Goal: Task Accomplishment & Management: Use online tool/utility

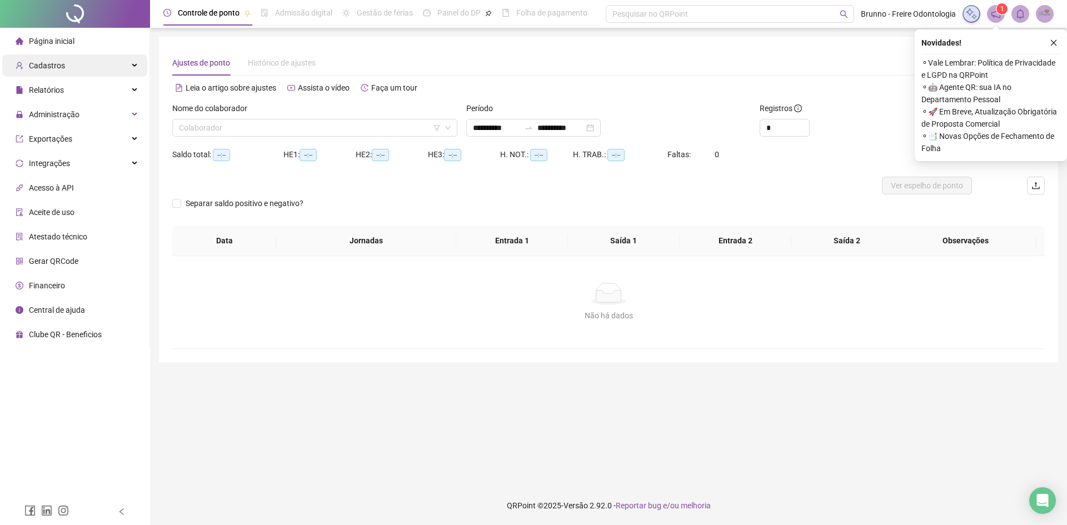
click at [97, 58] on div "Cadastros" at bounding box center [74, 65] width 145 height 22
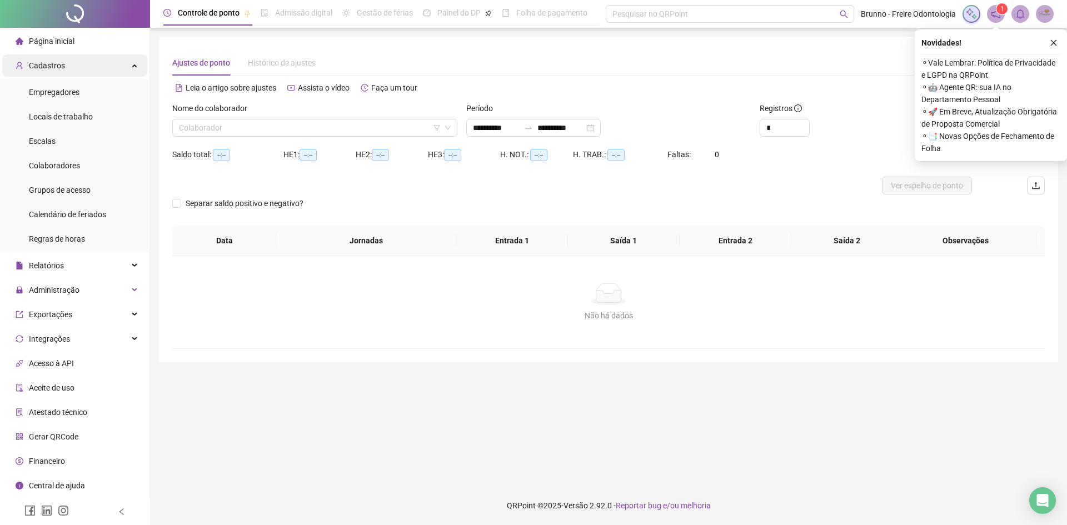
click at [97, 59] on div "Cadastros" at bounding box center [74, 65] width 145 height 22
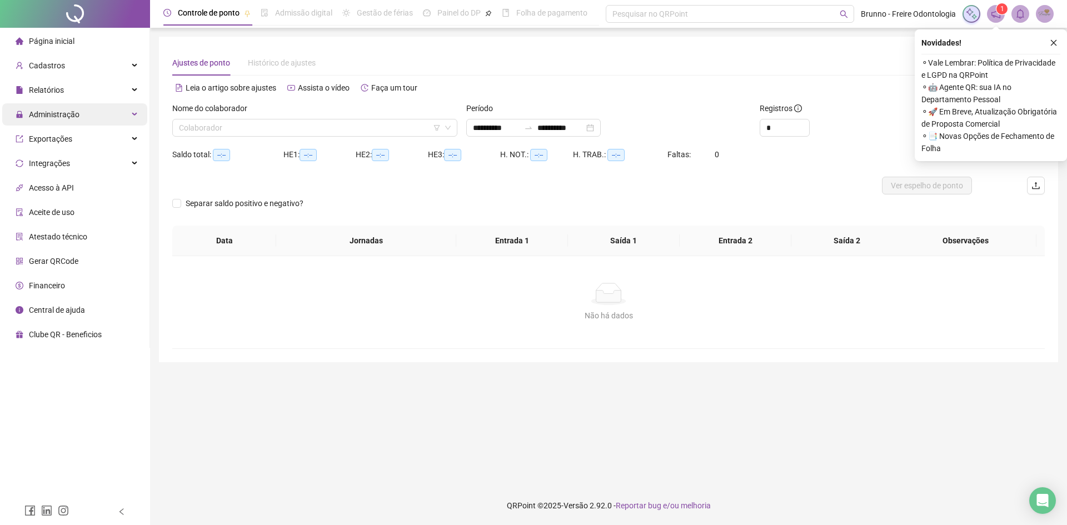
click at [108, 108] on div "Administração" at bounding box center [74, 114] width 145 height 22
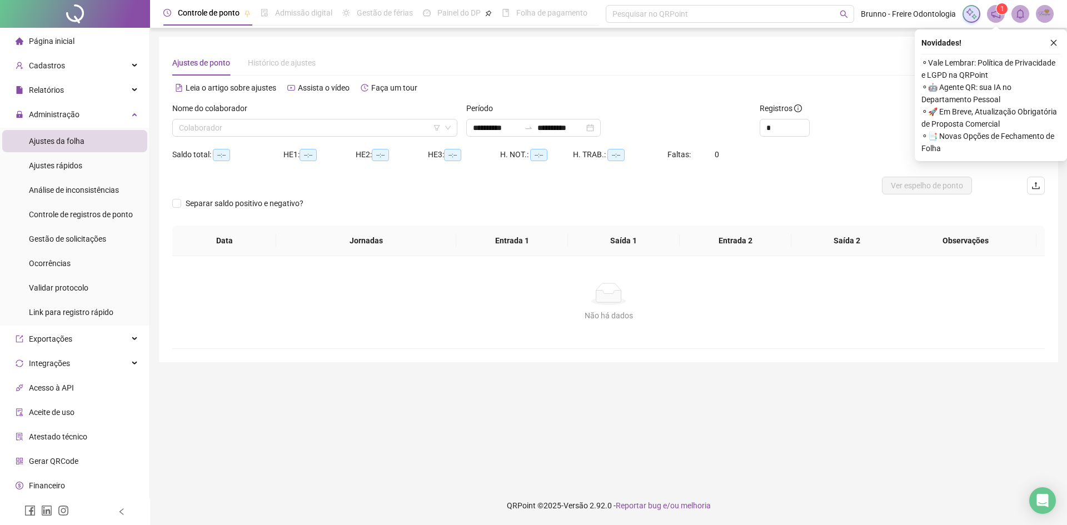
click at [103, 134] on li "Ajustes da folha" at bounding box center [74, 141] width 145 height 22
click at [109, 139] on li "Ajustes da folha" at bounding box center [74, 141] width 145 height 22
click at [1053, 37] on button "button" at bounding box center [1053, 42] width 13 height 13
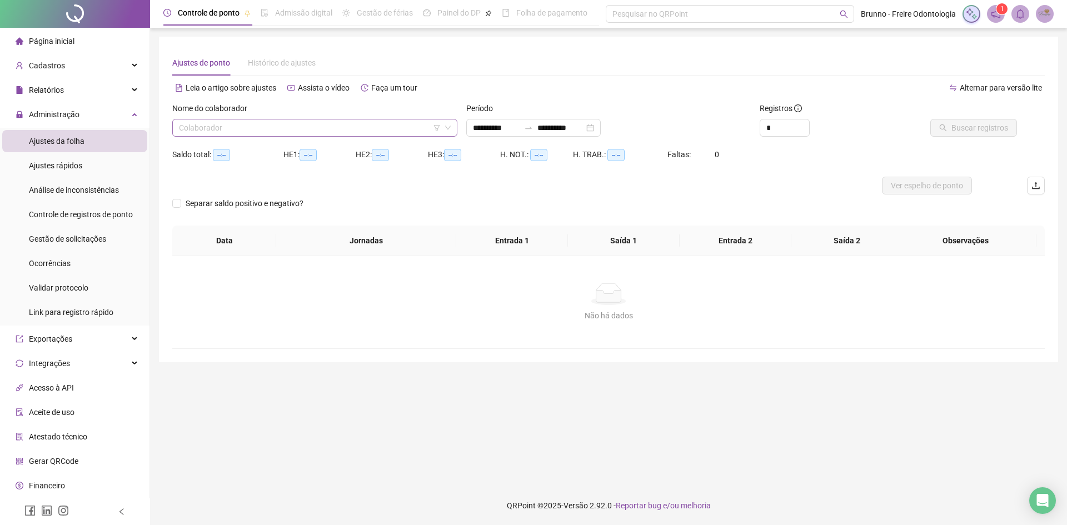
click at [200, 131] on input "search" at bounding box center [310, 127] width 262 height 17
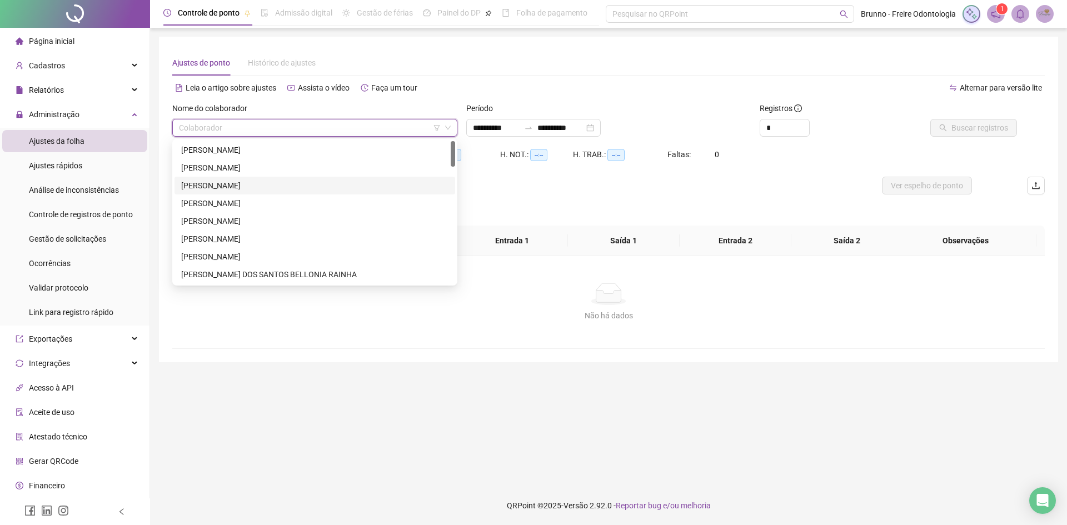
drag, startPoint x: 235, startPoint y: 180, endPoint x: 291, endPoint y: 183, distance: 55.6
click at [235, 181] on div "[PERSON_NAME]" at bounding box center [314, 185] width 267 height 12
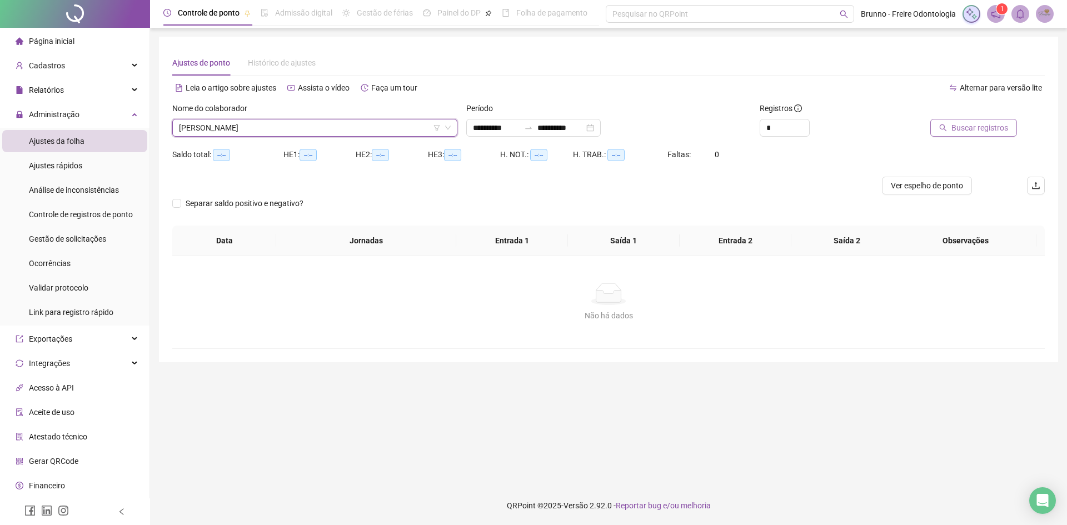
click at [1003, 128] on span "Buscar registros" at bounding box center [979, 128] width 57 height 12
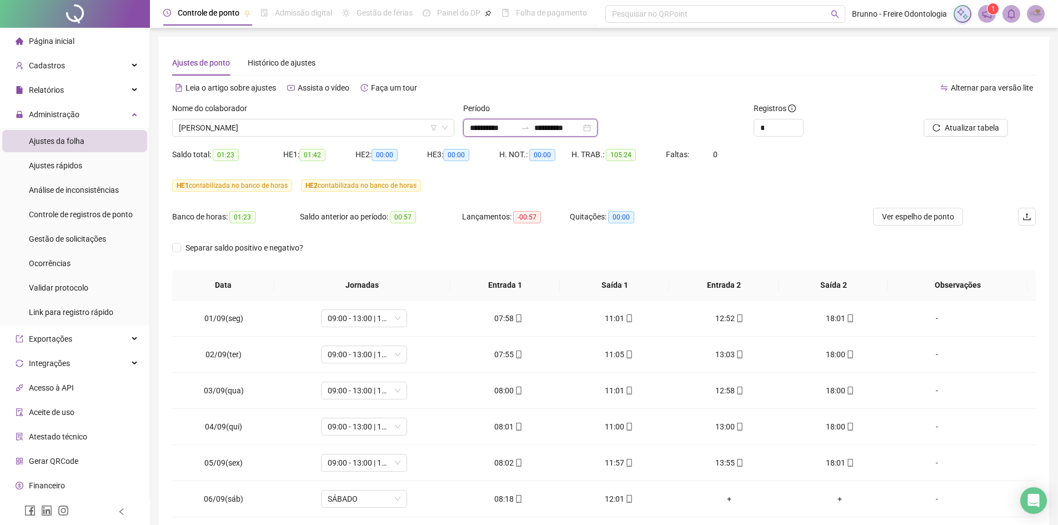
click at [578, 129] on input "**********" at bounding box center [558, 128] width 47 height 12
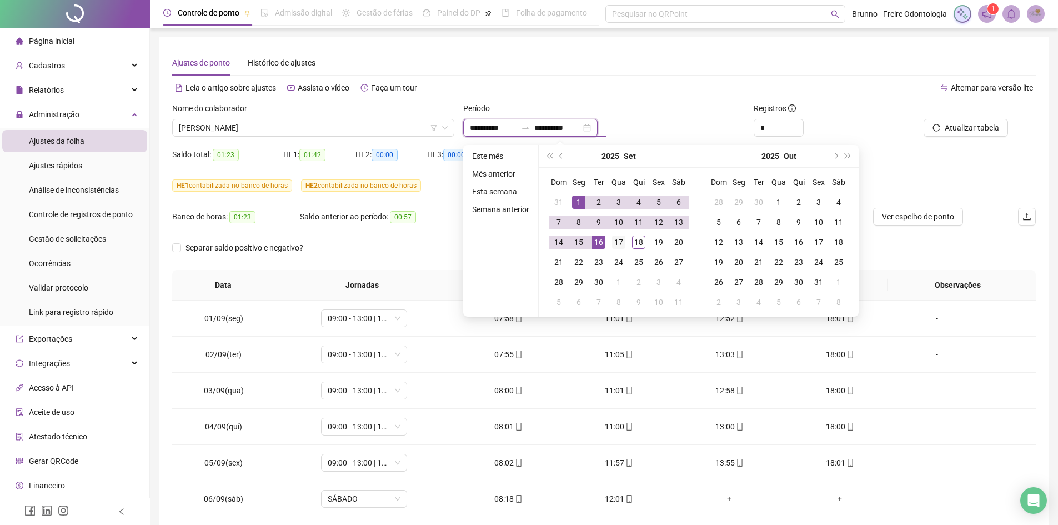
type input "**********"
click at [617, 241] on div "17" at bounding box center [618, 242] width 13 height 13
type input "**********"
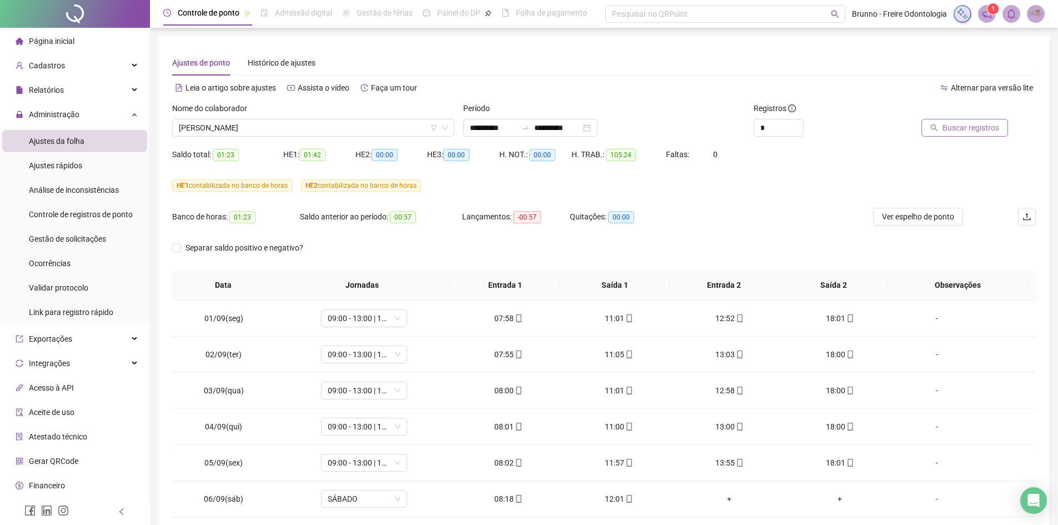
click at [953, 126] on span "Buscar registros" at bounding box center [971, 128] width 57 height 12
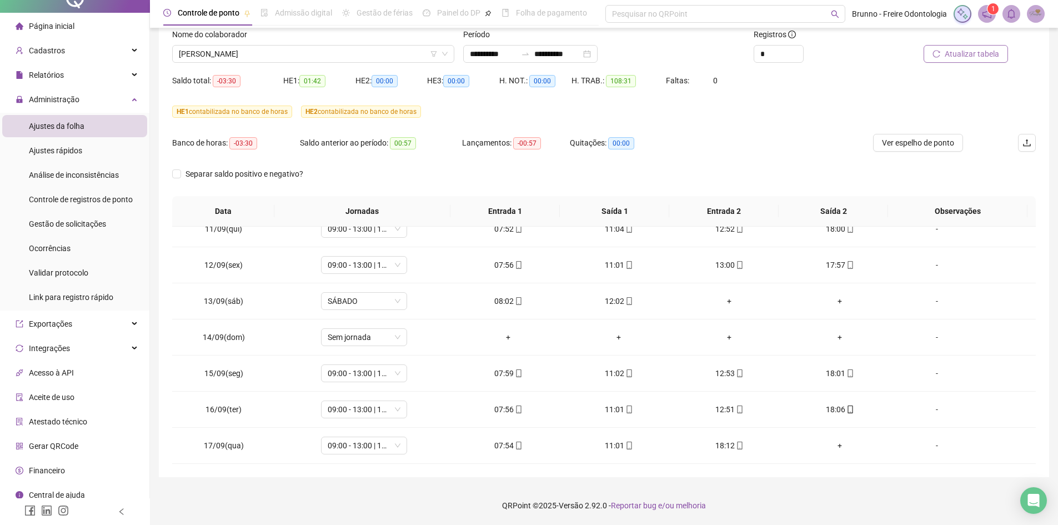
scroll to position [23, 0]
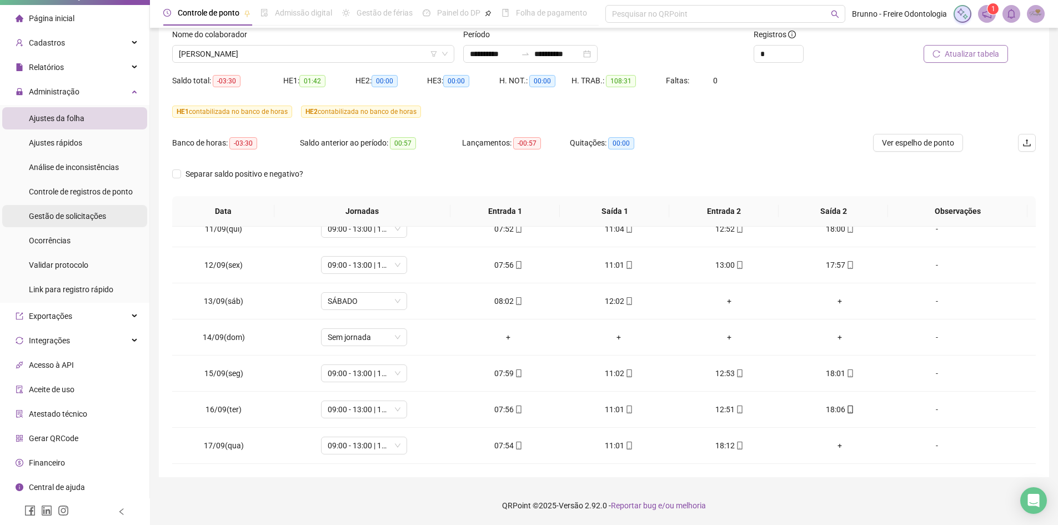
click at [98, 218] on span "Gestão de solicitações" at bounding box center [67, 216] width 77 height 9
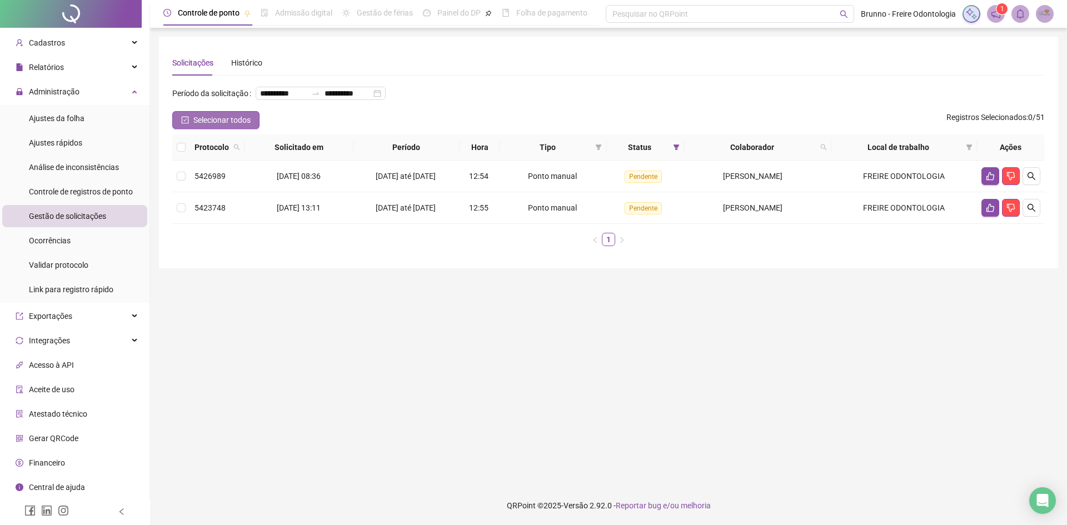
click at [194, 126] on span "Selecionar todos" at bounding box center [221, 120] width 57 height 12
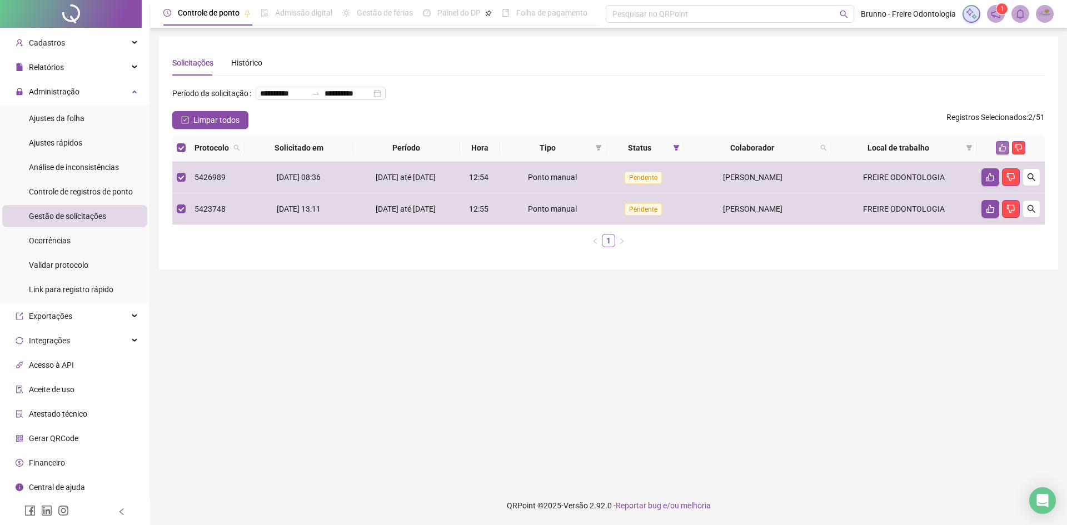
click at [998, 154] on button "button" at bounding box center [1002, 147] width 13 height 13
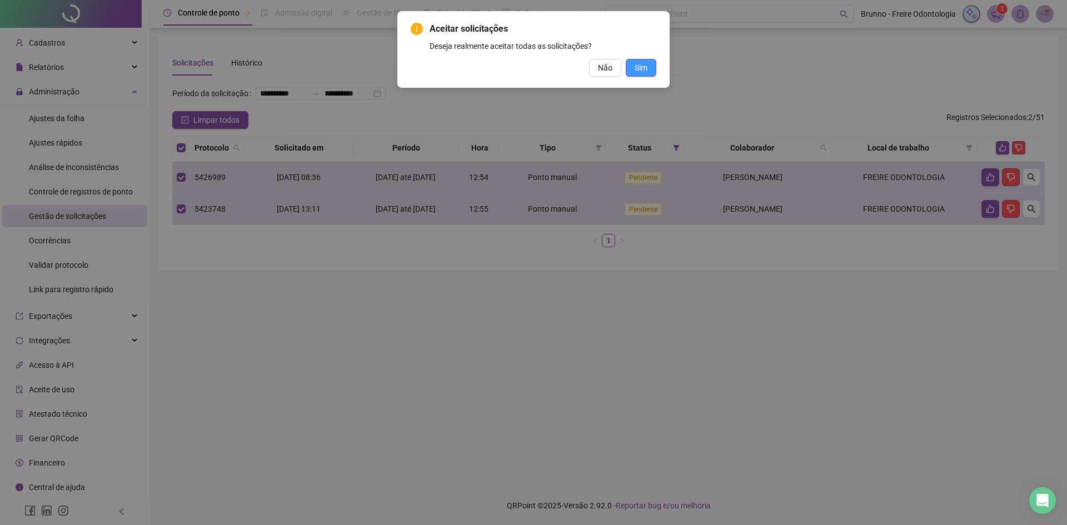
click at [647, 67] on span "Sim" at bounding box center [641, 68] width 13 height 12
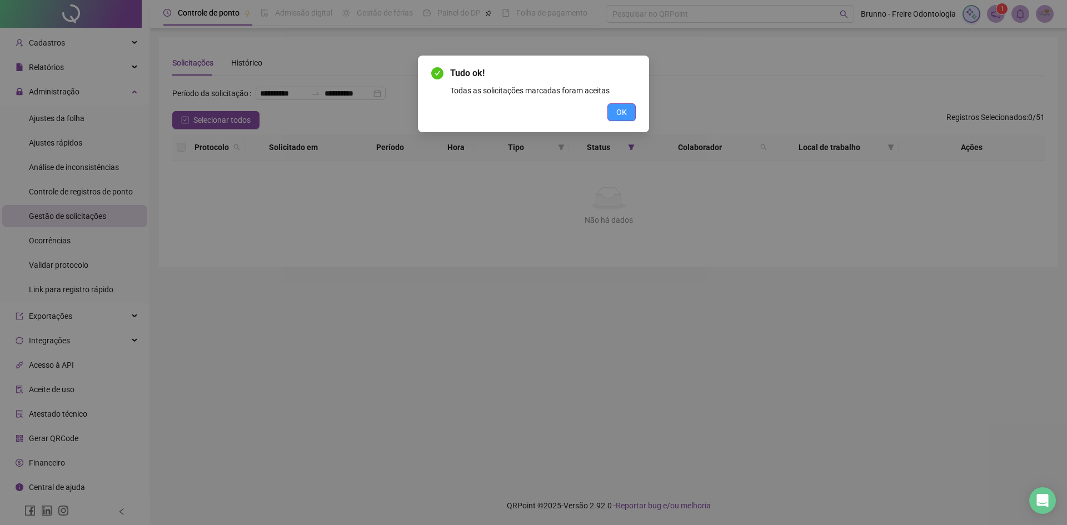
click at [616, 111] on span "OK" at bounding box center [621, 112] width 11 height 12
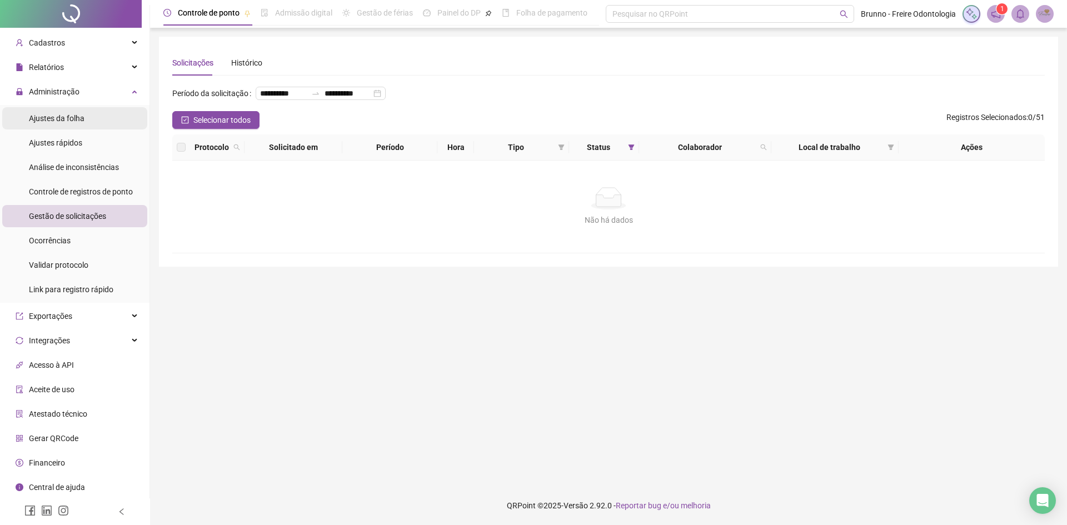
click at [83, 114] on span "Ajustes da folha" at bounding box center [57, 118] width 56 height 9
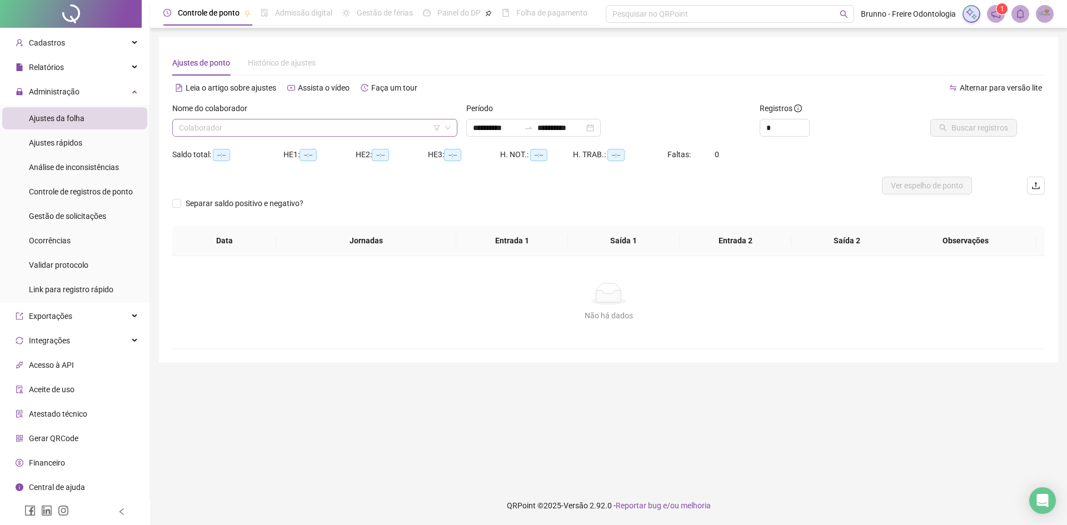
click at [269, 130] on input "search" at bounding box center [310, 127] width 262 height 17
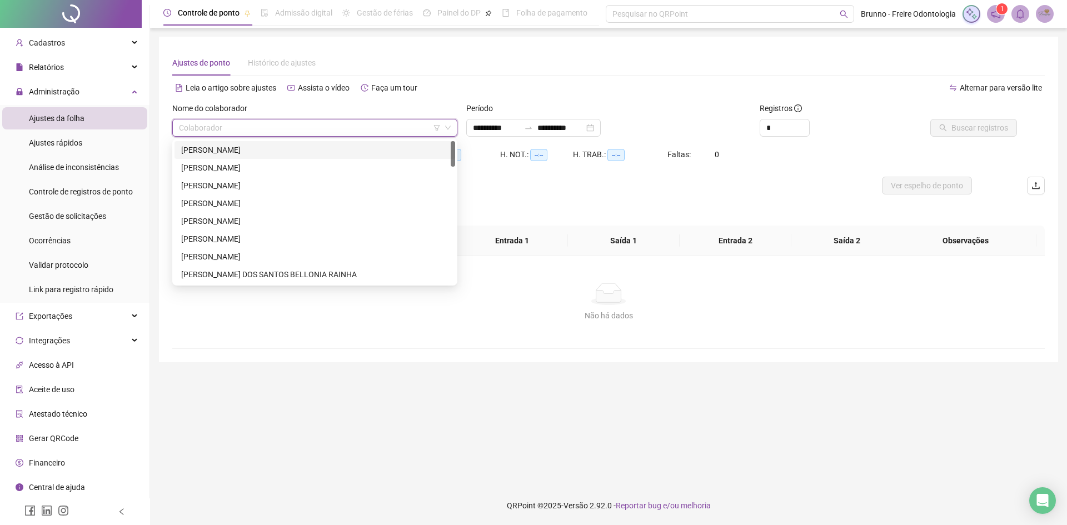
click at [261, 151] on div "[PERSON_NAME]" at bounding box center [314, 150] width 267 height 12
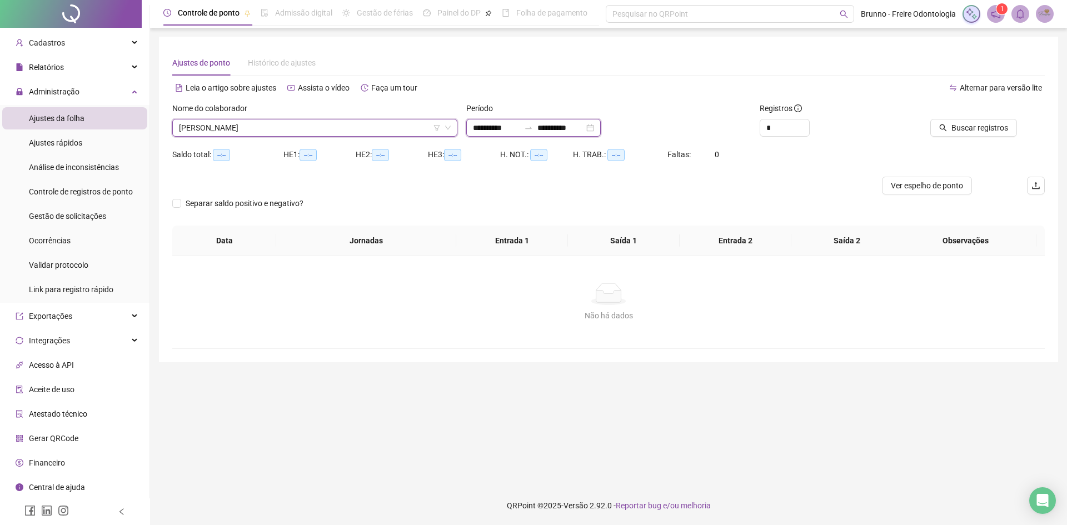
click at [496, 129] on input "**********" at bounding box center [496, 128] width 47 height 12
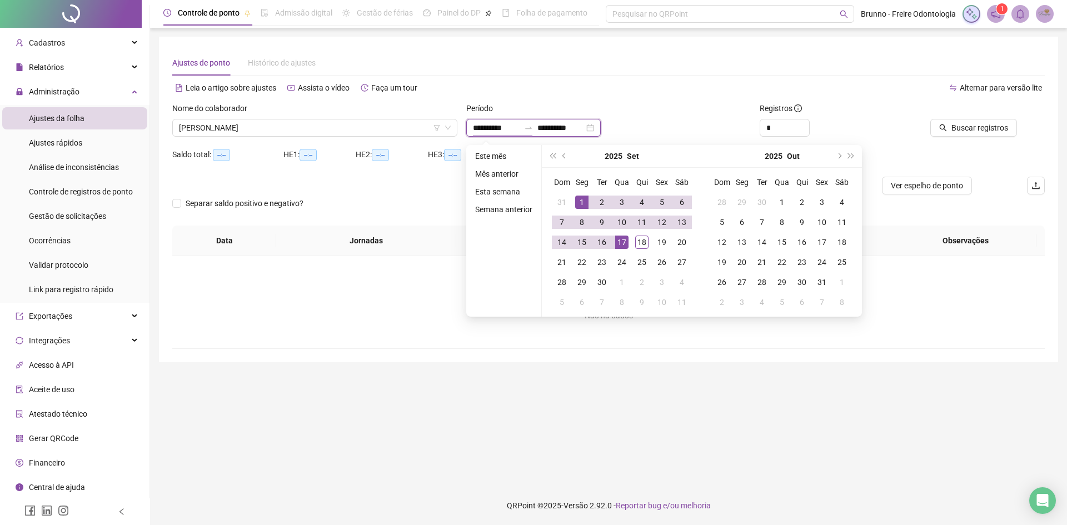
type input "**********"
click at [575, 242] on div "15" at bounding box center [581, 242] width 13 height 13
type input "**********"
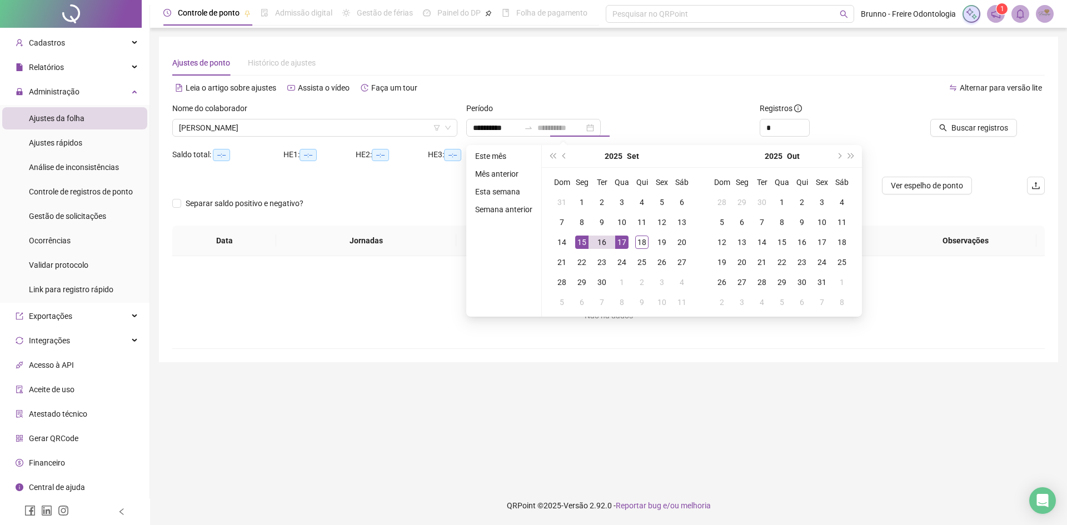
click at [627, 237] on div "17" at bounding box center [621, 242] width 13 height 13
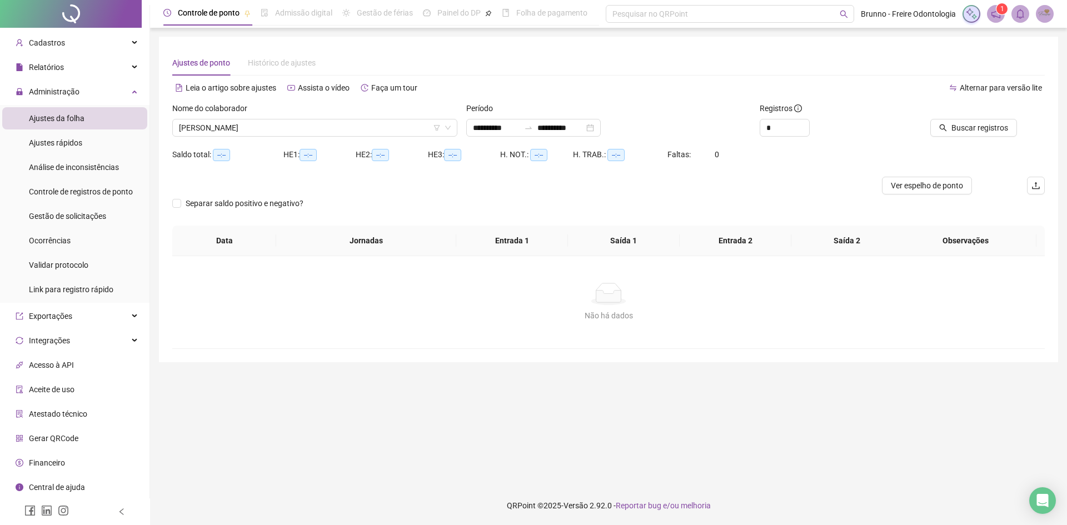
click at [978, 113] on div at bounding box center [962, 110] width 110 height 17
click at [977, 127] on span "Buscar registros" at bounding box center [979, 128] width 57 height 12
